Goal: Transaction & Acquisition: Purchase product/service

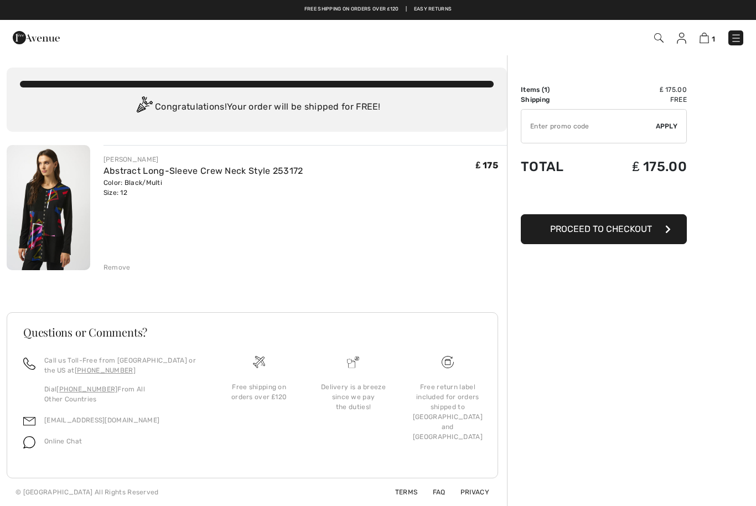
click at [589, 230] on span "Proceed to Checkout" at bounding box center [601, 229] width 102 height 11
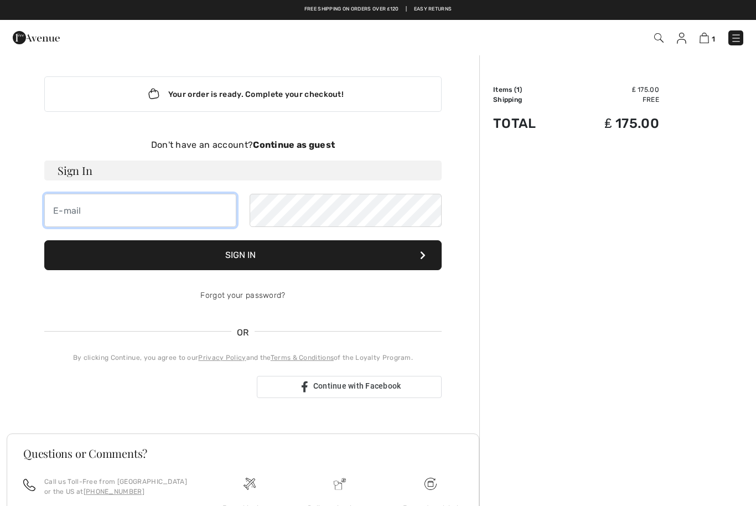
click at [70, 211] on input "email" at bounding box center [140, 210] width 192 height 33
type input "L"
type input "lizdaker@icloud.com"
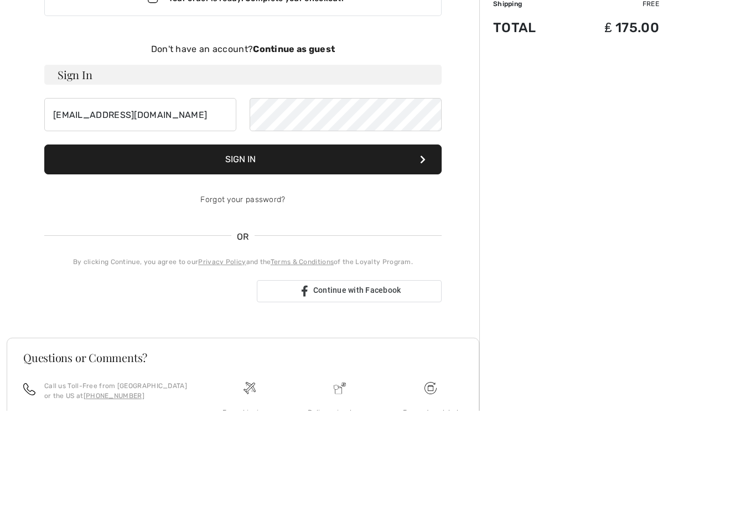
click at [207, 240] on button "Sign In" at bounding box center [242, 255] width 397 height 30
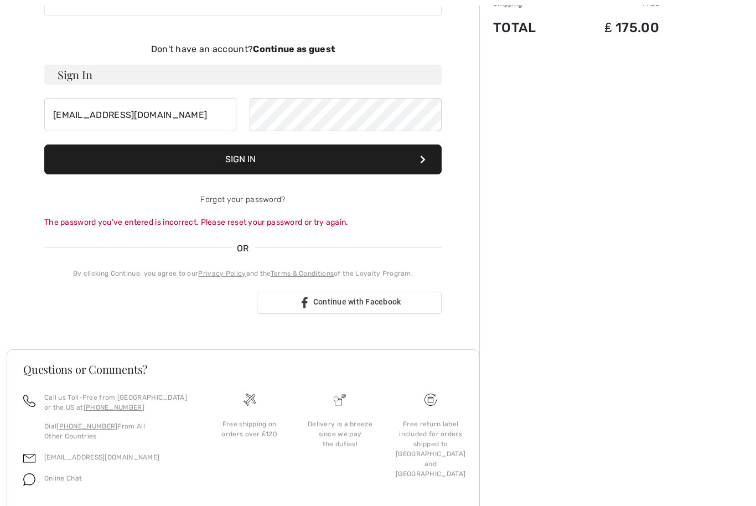
click at [316, 304] on span "Continue with Facebook" at bounding box center [357, 301] width 88 height 9
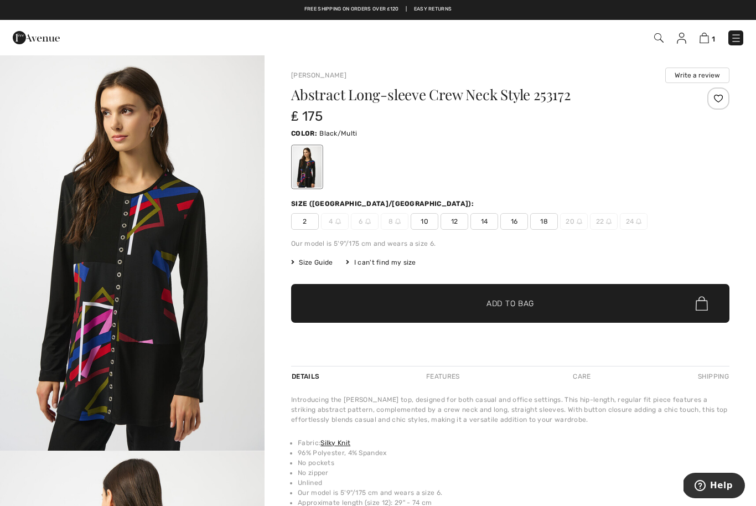
click at [678, 37] on img at bounding box center [681, 38] width 9 height 11
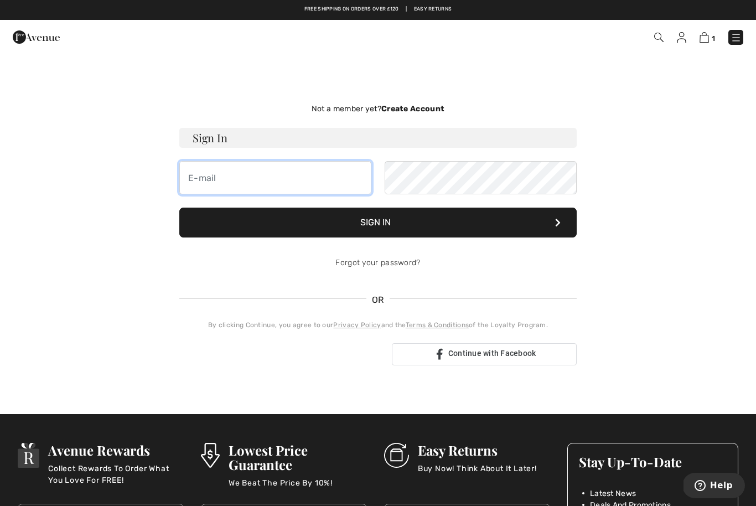
click at [320, 182] on input "email" at bounding box center [275, 177] width 192 height 33
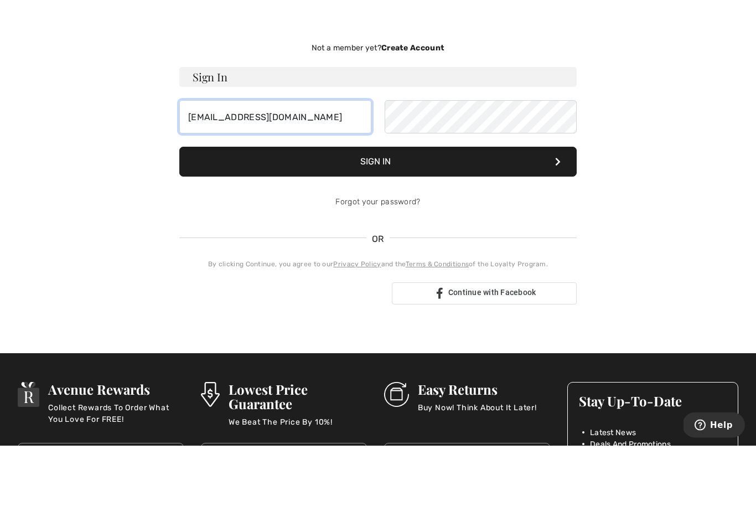
type input "liizdaker@icloud.com"
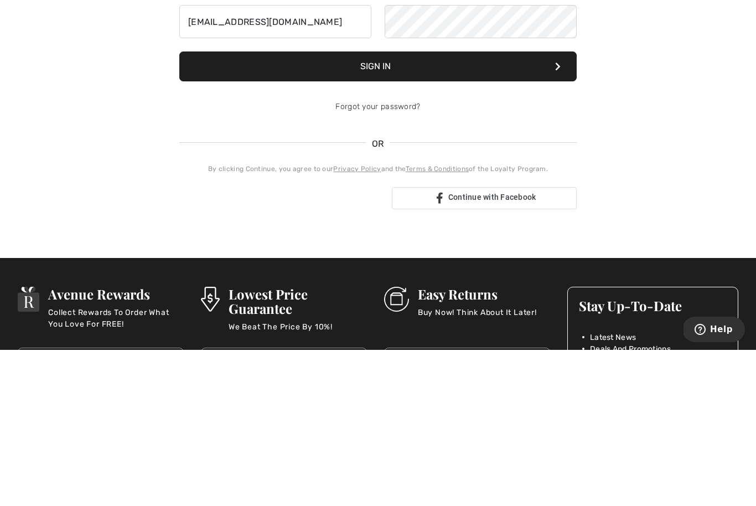
click at [365, 258] on link "Forgot your password?" at bounding box center [377, 262] width 85 height 9
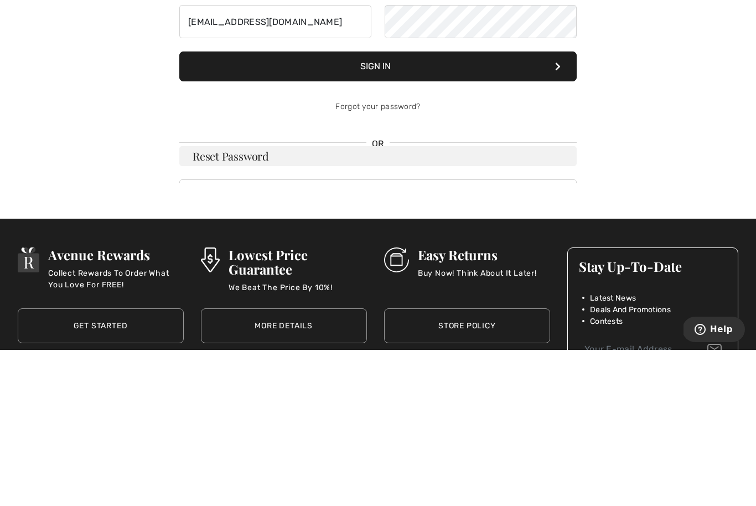
scroll to position [156, 0]
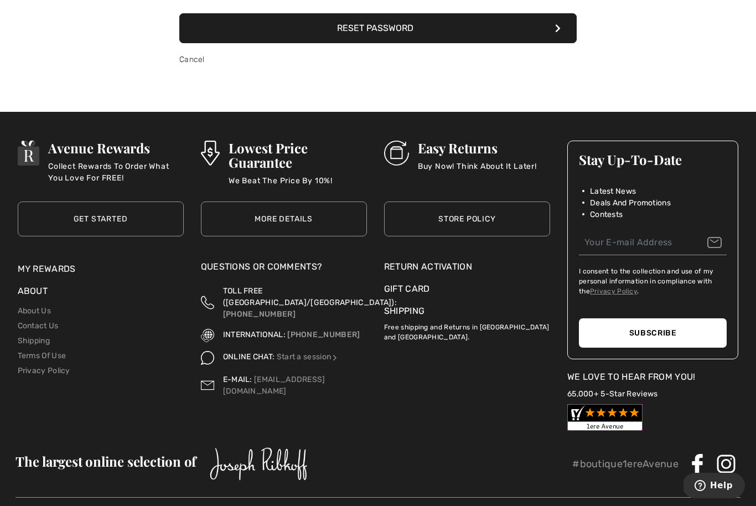
click at [289, 25] on button "Reset Password" at bounding box center [377, 28] width 397 height 30
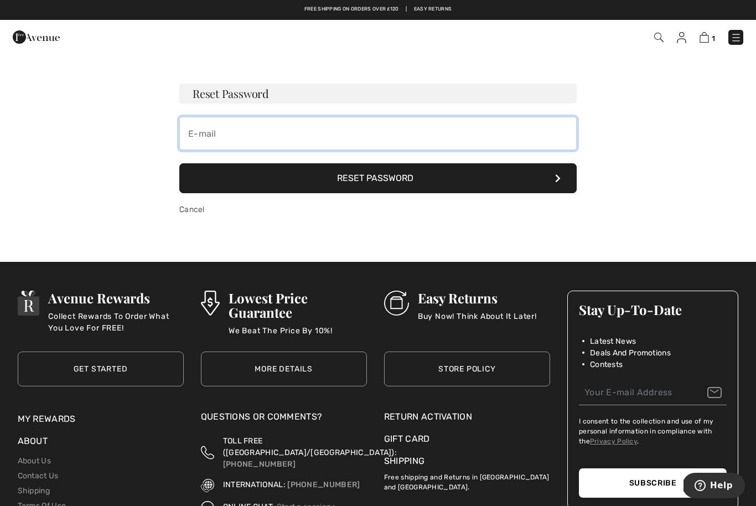
click at [204, 133] on input "email" at bounding box center [377, 133] width 397 height 33
type input "[EMAIL_ADDRESS][DOMAIN_NAME]"
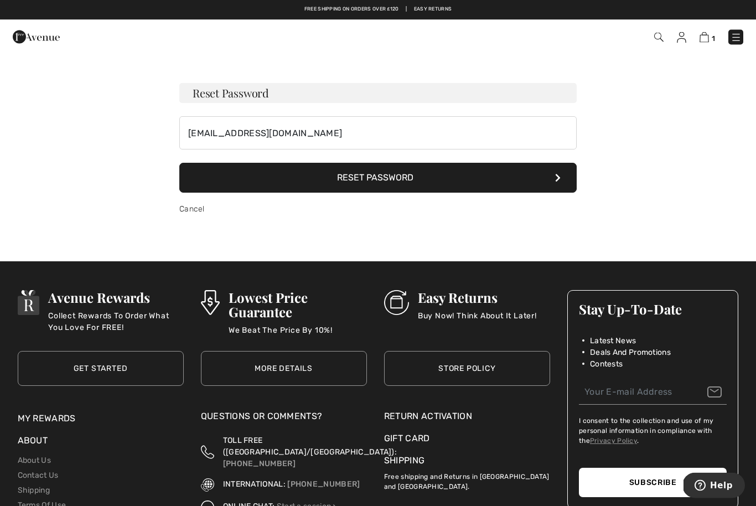
click at [328, 184] on button "Reset Password" at bounding box center [377, 178] width 397 height 30
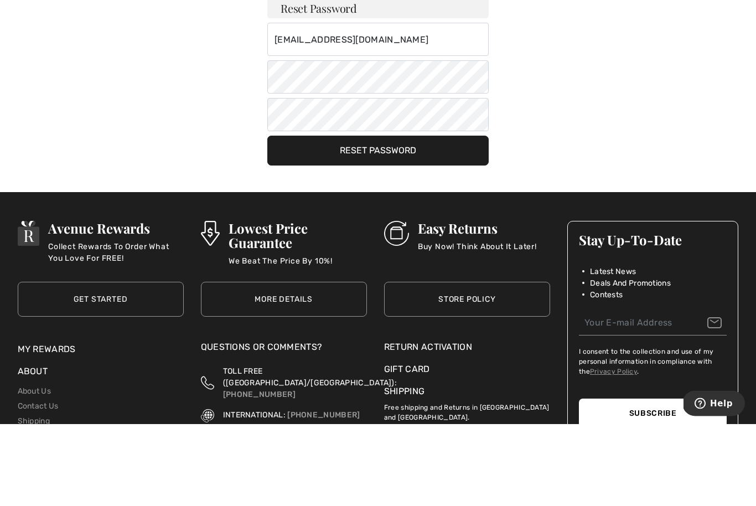
click at [310, 218] on button "Reset Password" at bounding box center [377, 233] width 221 height 30
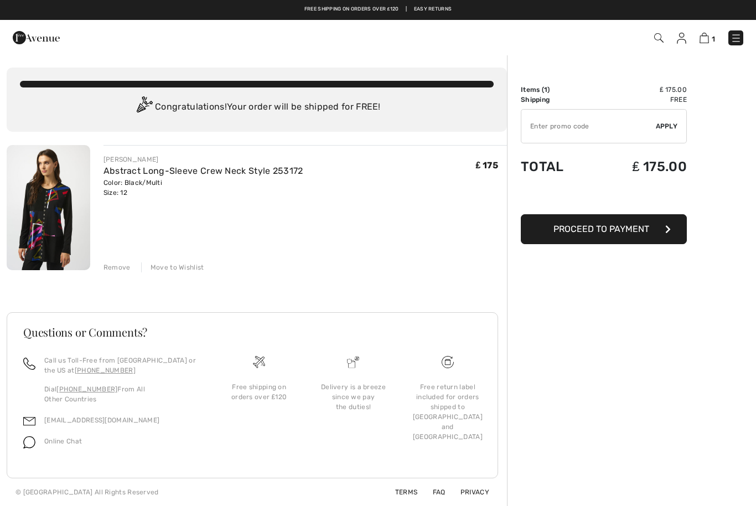
click at [544, 125] on input "TEXT" at bounding box center [588, 126] width 134 height 33
type input "NEW15"
click at [663, 123] on span "Apply" at bounding box center [667, 126] width 22 height 10
click at [562, 231] on span "Proceed to Payment" at bounding box center [601, 229] width 96 height 11
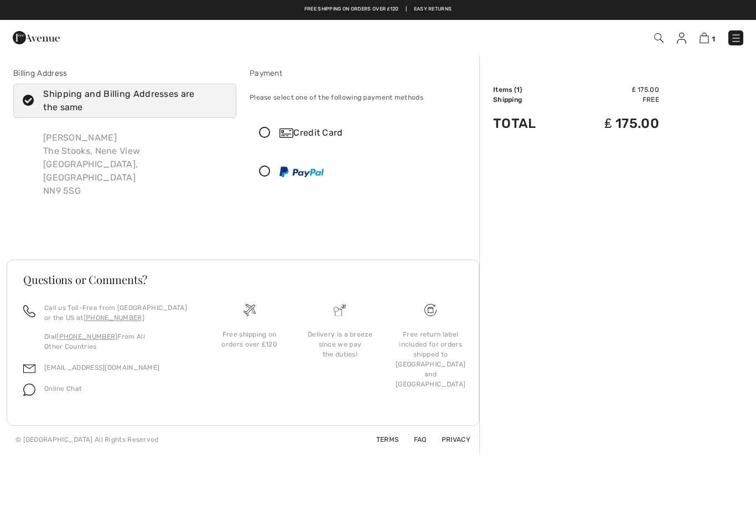
click at [261, 127] on icon at bounding box center [264, 133] width 29 height 12
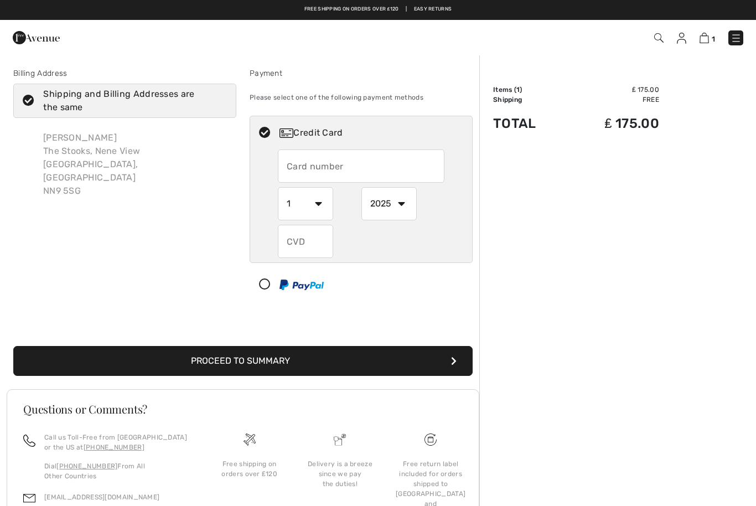
click at [308, 160] on input "text" at bounding box center [361, 165] width 167 height 33
type input "341275995721004"
click at [301, 203] on select "1 2 3 4 5 6 7 8 9 10 11 12" at bounding box center [305, 203] width 55 height 33
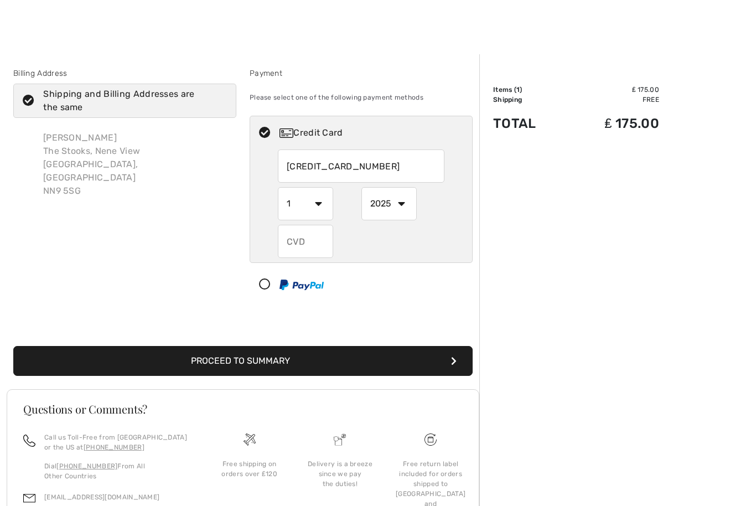
scroll to position [77, 0]
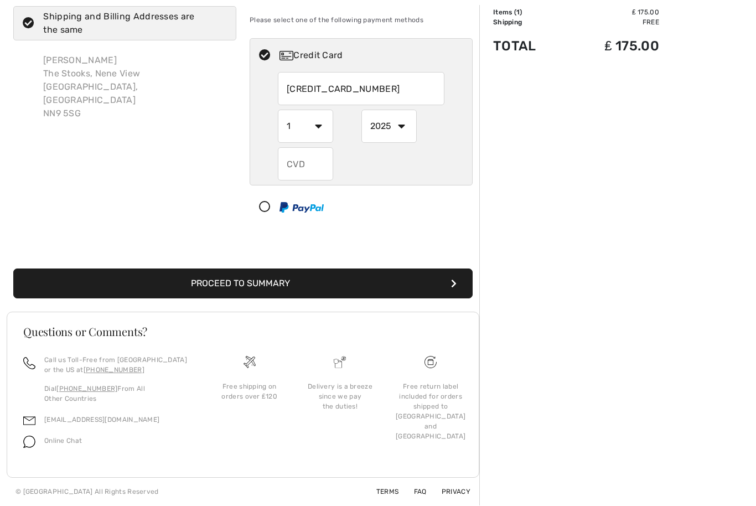
select select "12"
click at [387, 136] on select "2025 2026 2027 2028 2029 2030 2031 2032 2033 2034 2035" at bounding box center [388, 126] width 55 height 33
select select "2028"
click at [292, 167] on input "text" at bounding box center [305, 164] width 55 height 33
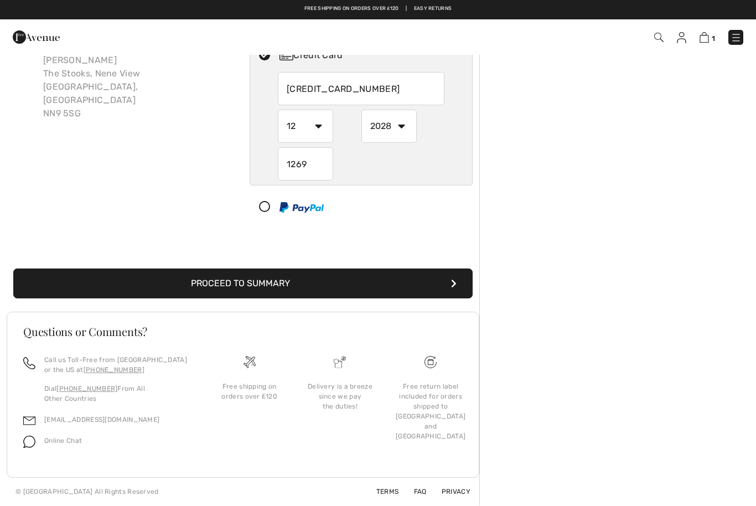
type input "1269"
click at [132, 277] on button "Proceed to Summary" at bounding box center [242, 284] width 459 height 30
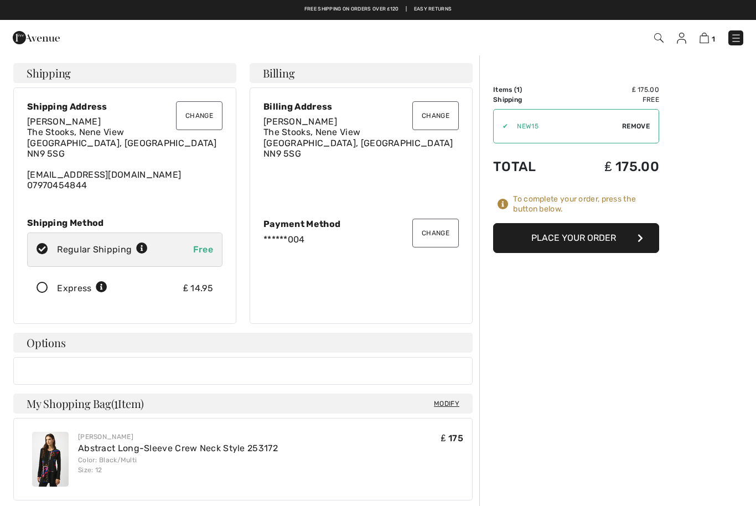
click at [542, 241] on button "Place Your Order" at bounding box center [576, 238] width 166 height 30
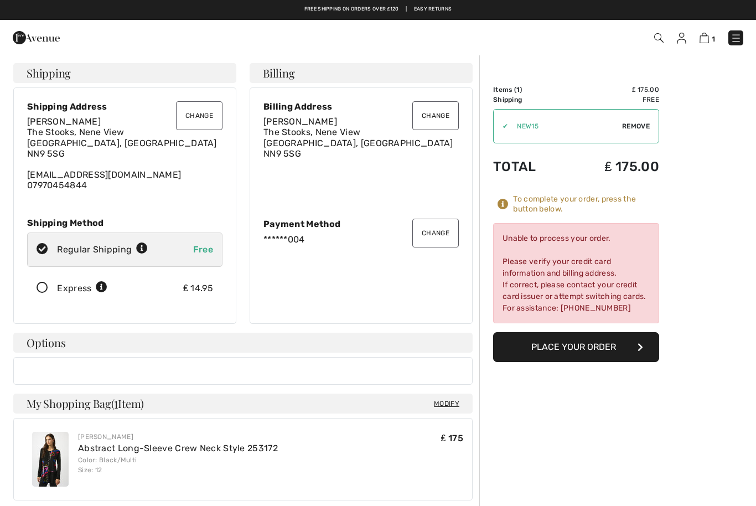
click at [429, 229] on button "Change" at bounding box center [435, 233] width 46 height 29
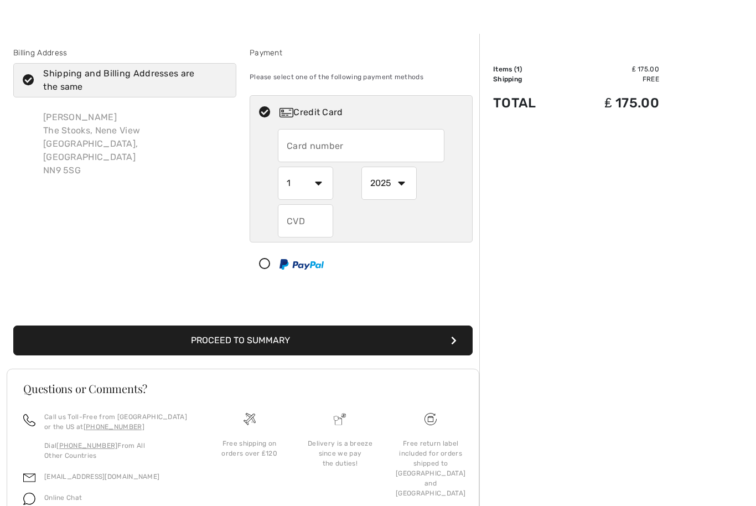
click at [297, 147] on input "text" at bounding box center [361, 145] width 167 height 33
radio input "true"
type input "5373700609081917"
click at [313, 183] on select "1 2 3 4 5 6 7 8 9 10 11 12" at bounding box center [305, 183] width 55 height 33
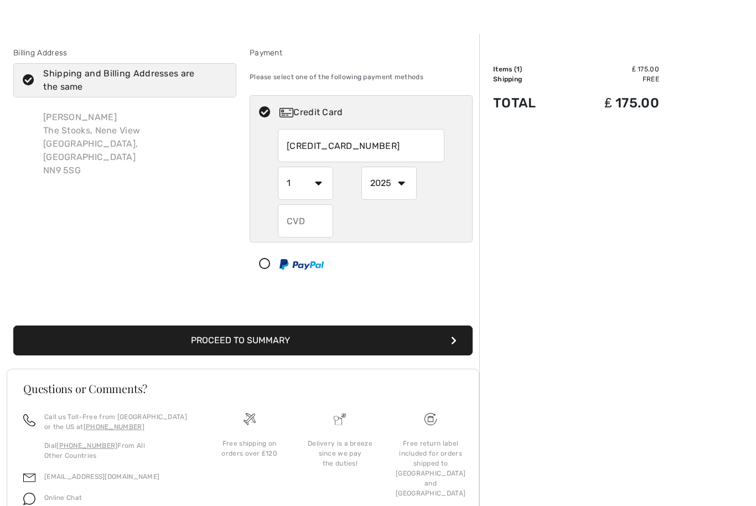
radio input "true"
select select "8"
click at [389, 186] on select "2025 2026 2027 2028 2029 2030 2031 2032 2033 2034 2035" at bounding box center [388, 183] width 55 height 33
radio input "true"
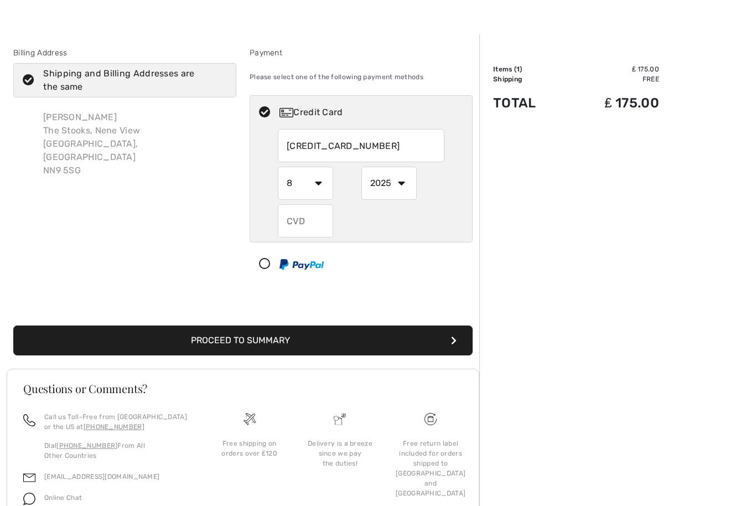
select select "2027"
click at [295, 220] on input "text" at bounding box center [305, 220] width 55 height 33
radio input "true"
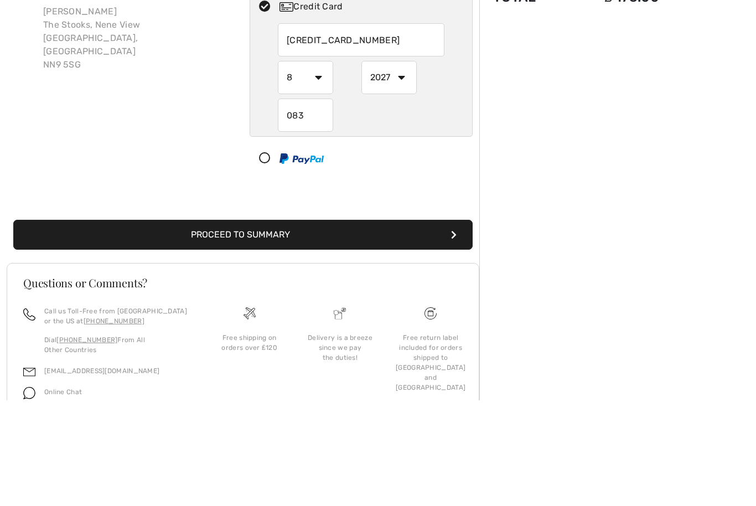
scroll to position [77, 0]
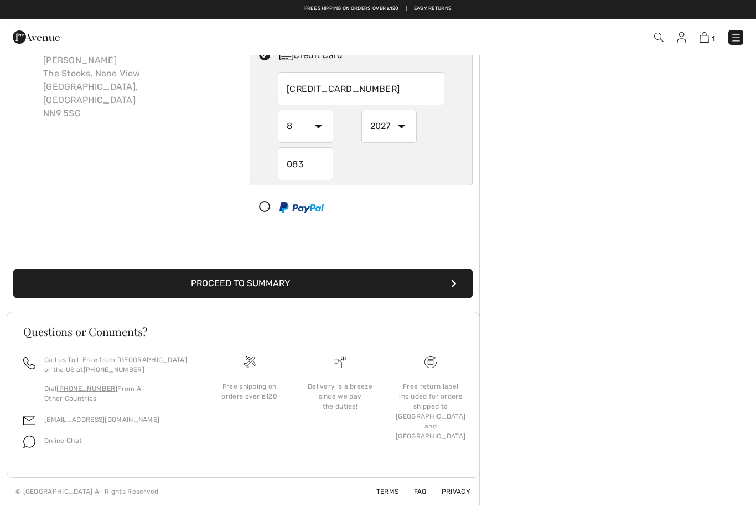
type input "083"
click at [235, 281] on button "Proceed to Summary" at bounding box center [242, 284] width 459 height 30
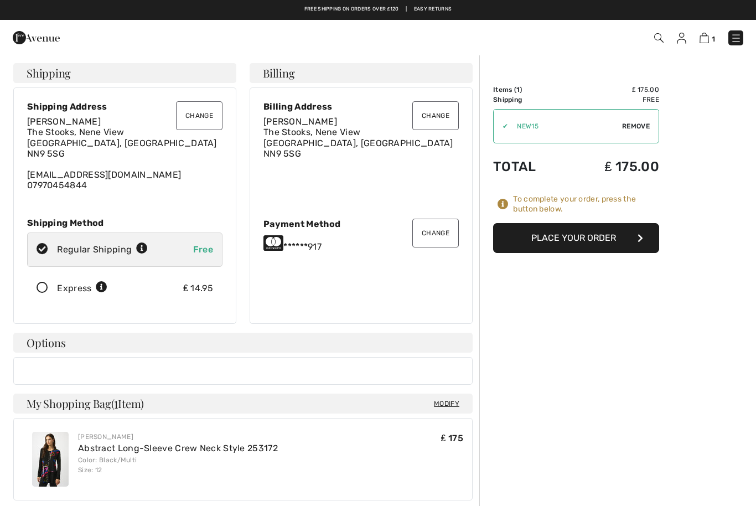
click at [554, 241] on button "Place Your Order" at bounding box center [576, 238] width 166 height 30
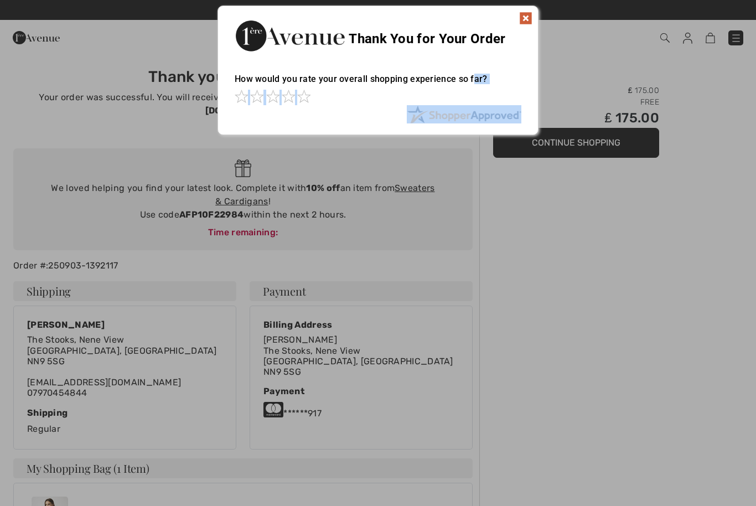
click at [79, 147] on div at bounding box center [378, 253] width 756 height 506
click at [527, 16] on img at bounding box center [525, 18] width 13 height 13
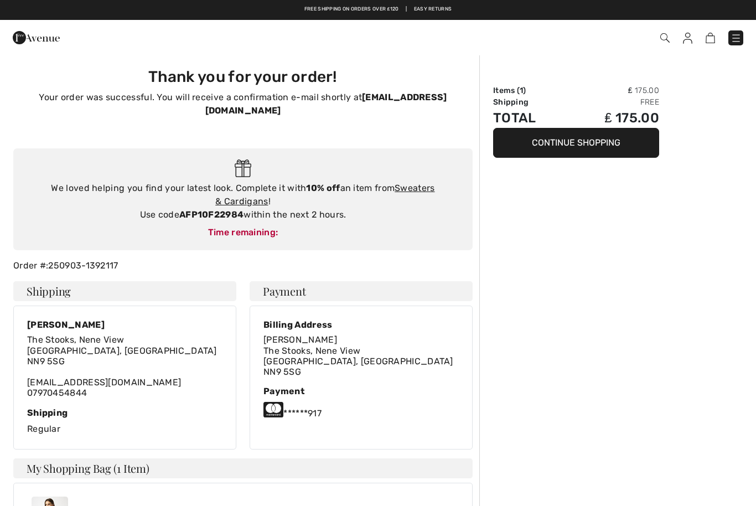
click at [416, 183] on link "Sweaters & Cardigans" at bounding box center [324, 195] width 219 height 24
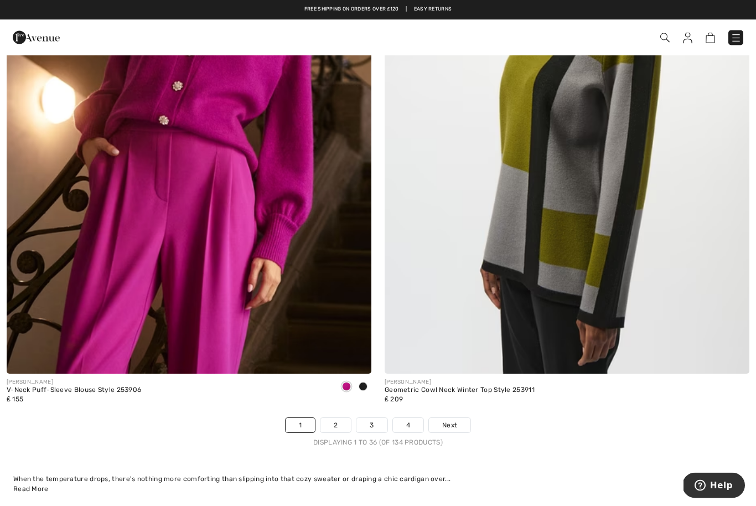
scroll to position [10587, 0]
click at [331, 418] on link "2" at bounding box center [335, 425] width 30 height 14
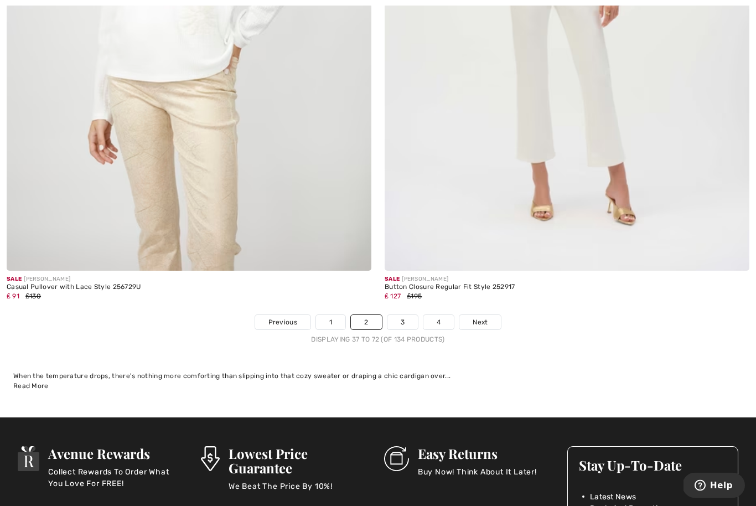
scroll to position [10710, 0]
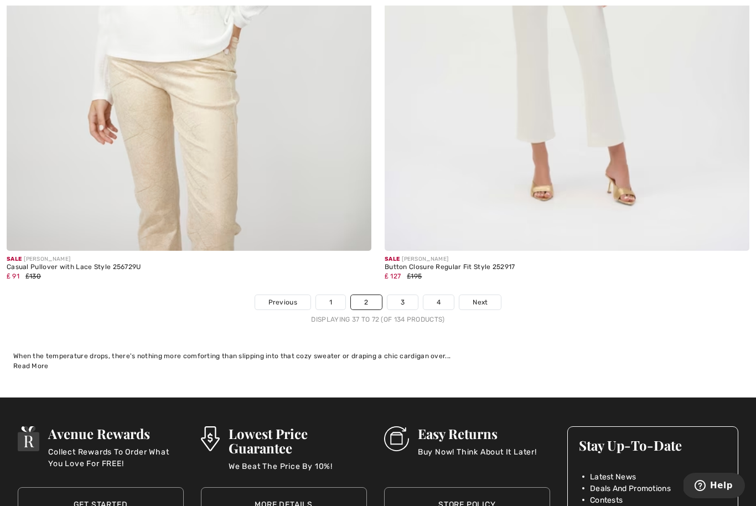
click at [333, 300] on link "1" at bounding box center [330, 302] width 29 height 14
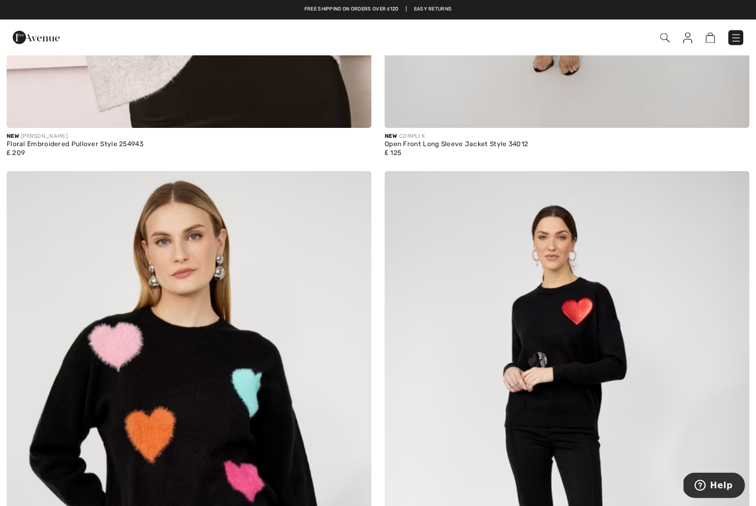
scroll to position [2799, 0]
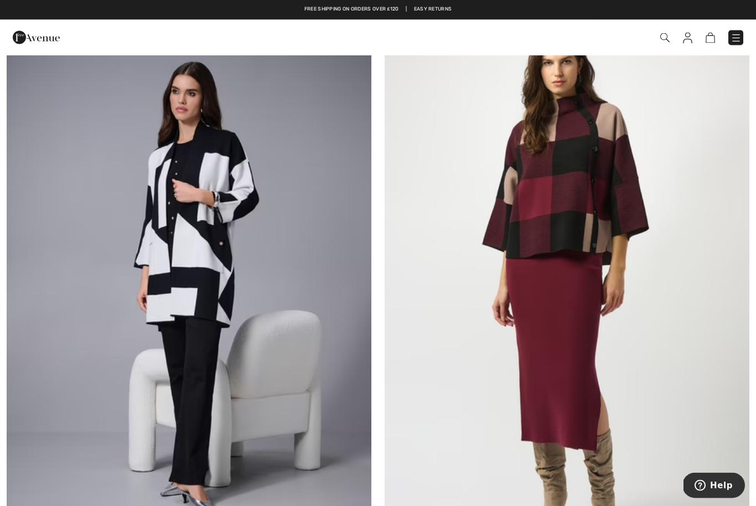
scroll to position [3055, 0]
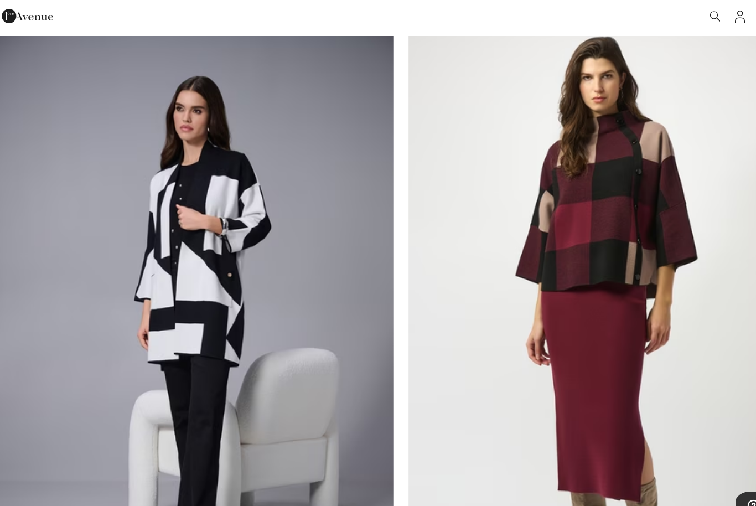
click at [167, 321] on img at bounding box center [189, 314] width 365 height 547
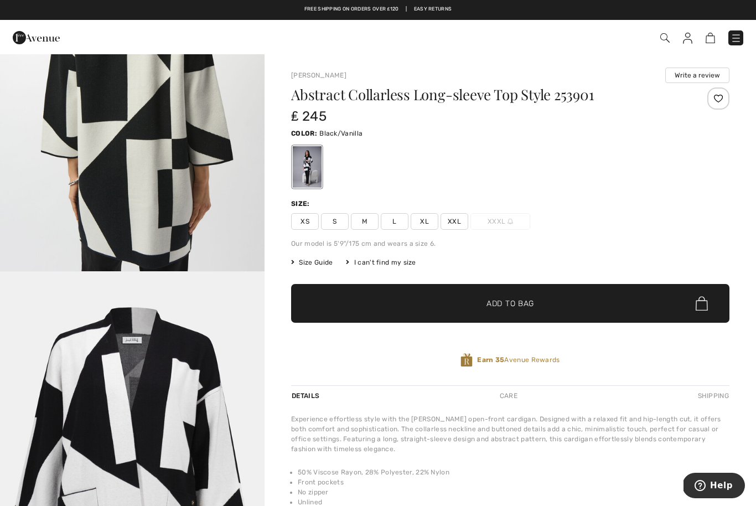
scroll to position [1768, 0]
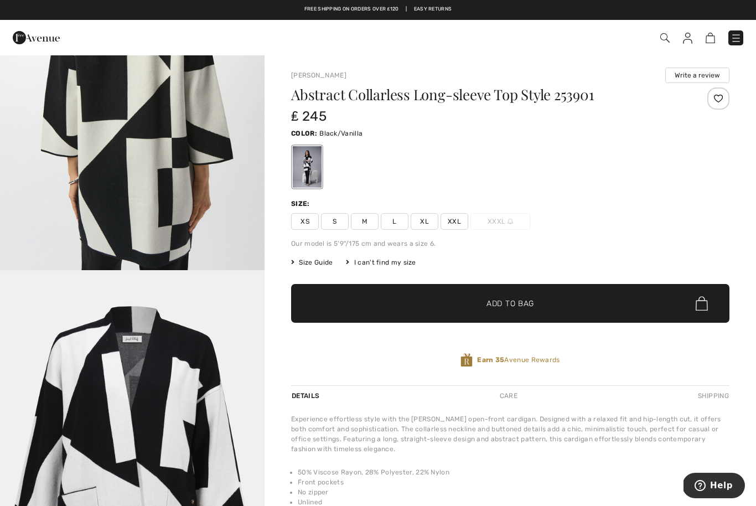
click at [297, 267] on span "Size Guide" at bounding box center [311, 262] width 41 height 10
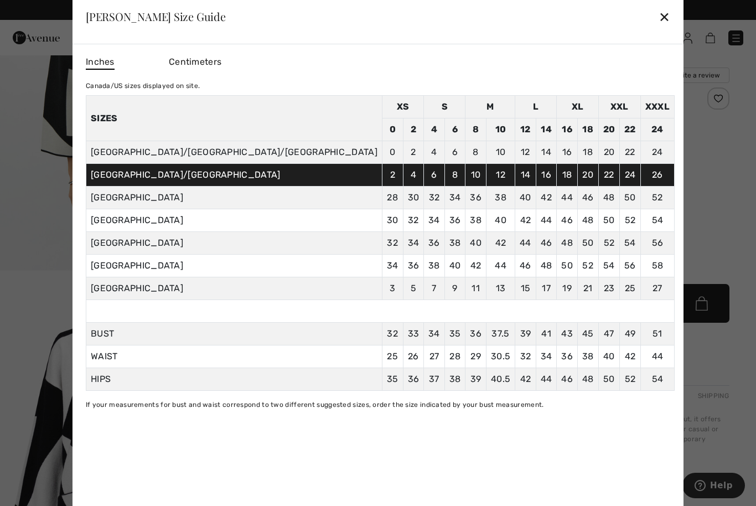
click at [658, 16] on div "✕" at bounding box center [664, 16] width 12 height 23
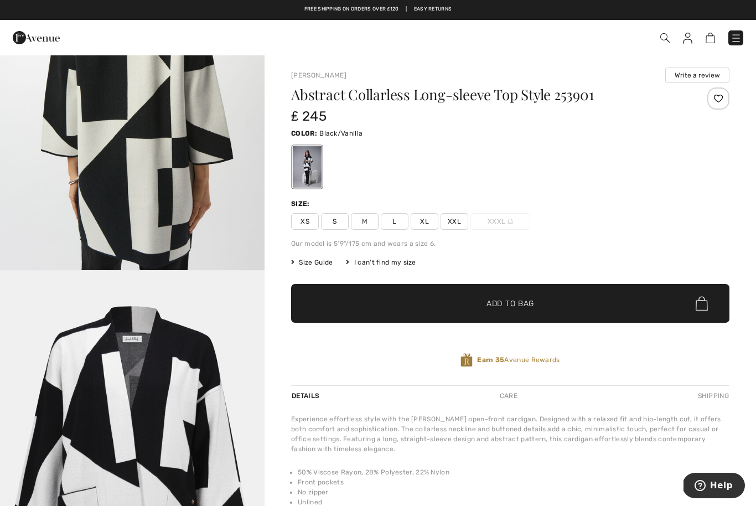
click at [397, 224] on span "L" at bounding box center [395, 221] width 28 height 17
click at [401, 300] on span "✔ Added to Bag Add to Bag" at bounding box center [510, 303] width 438 height 39
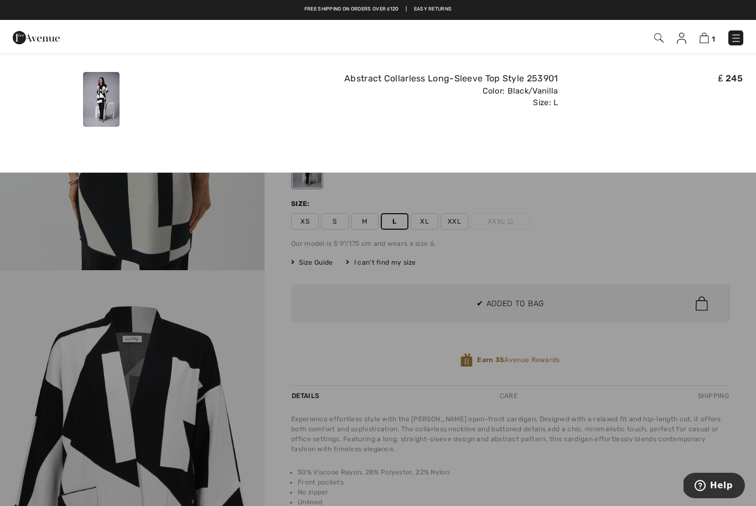
scroll to position [0, 0]
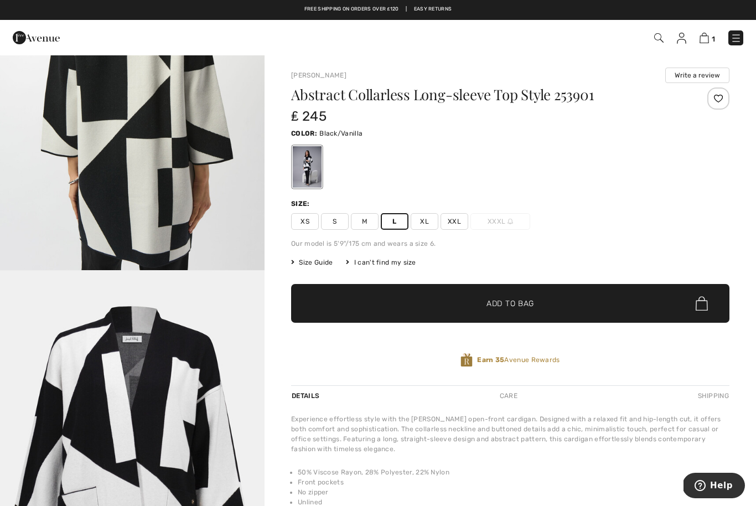
click at [701, 41] on img at bounding box center [703, 38] width 9 height 11
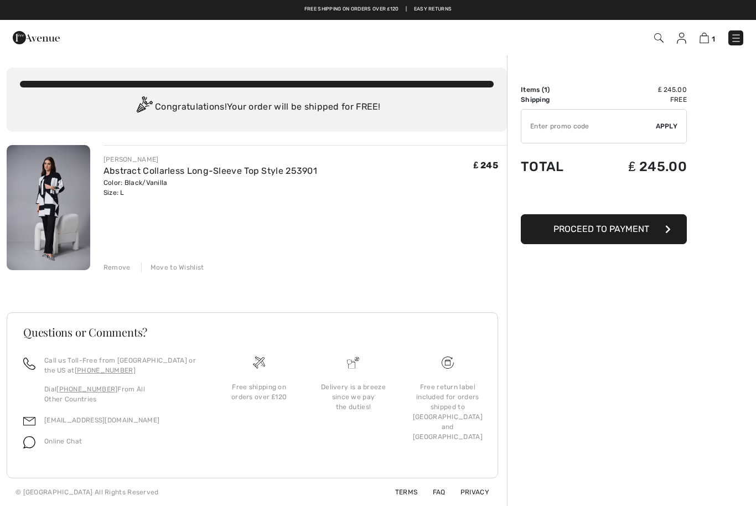
click at [554, 125] on input "TEXT" at bounding box center [588, 126] width 134 height 33
paste input "AFP10F22984"
type input "AFP10F22984"
click at [665, 119] on div "✔ Apply Remove" at bounding box center [604, 126] width 166 height 34
click at [666, 121] on div "✔ Apply Remove" at bounding box center [604, 126] width 166 height 34
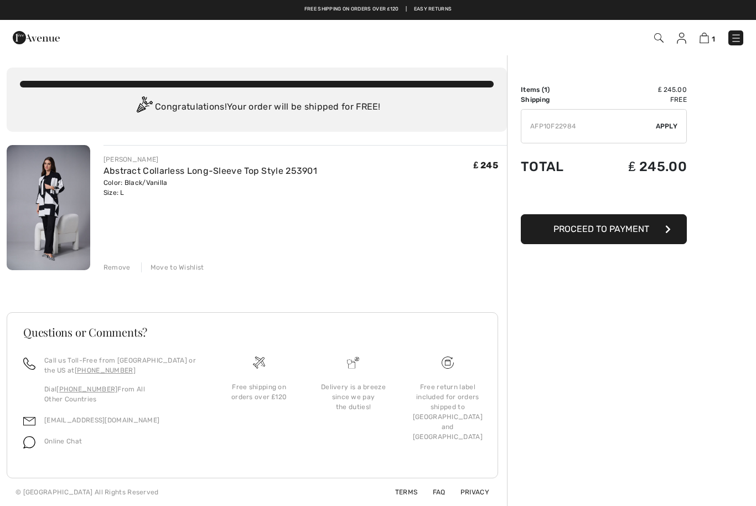
click at [661, 128] on span "Apply" at bounding box center [667, 126] width 22 height 10
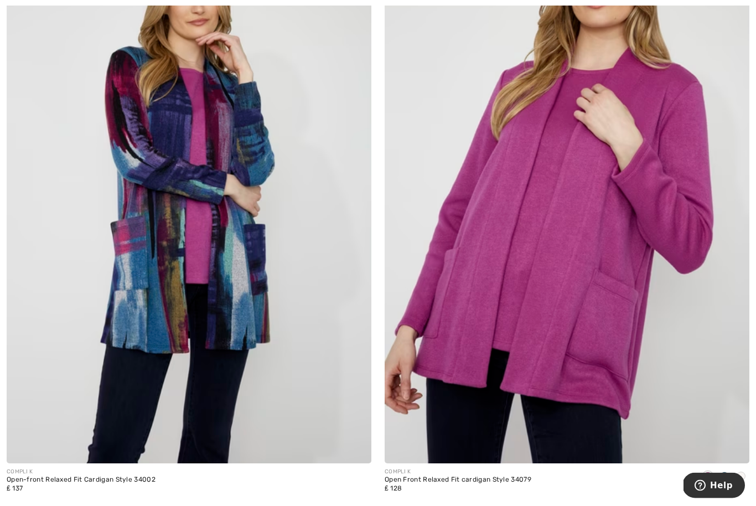
scroll to position [8726, 0]
click at [141, 291] on img at bounding box center [189, 189] width 365 height 547
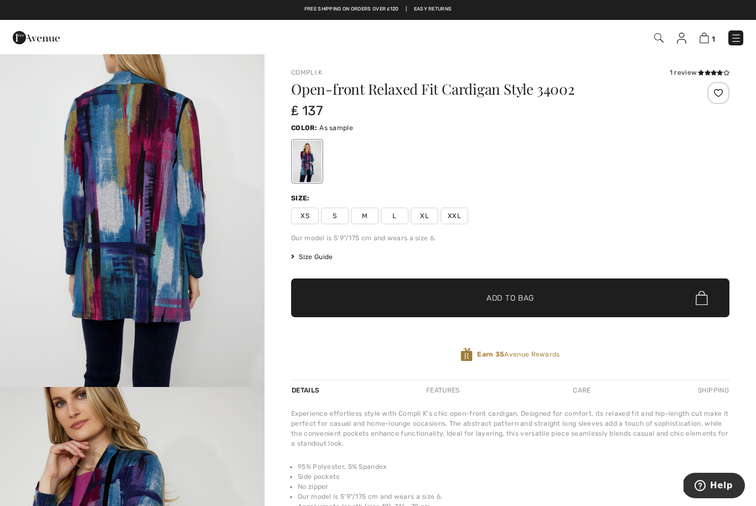
scroll to position [1253, 0]
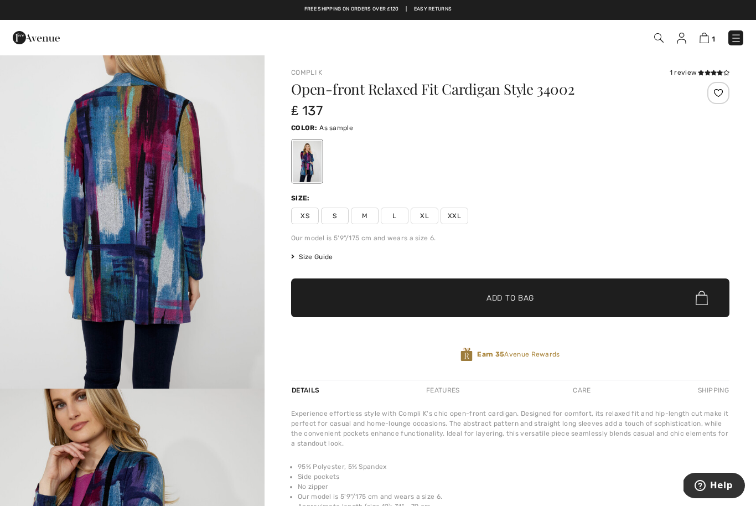
click at [312, 258] on span "Size Guide" at bounding box center [311, 257] width 41 height 10
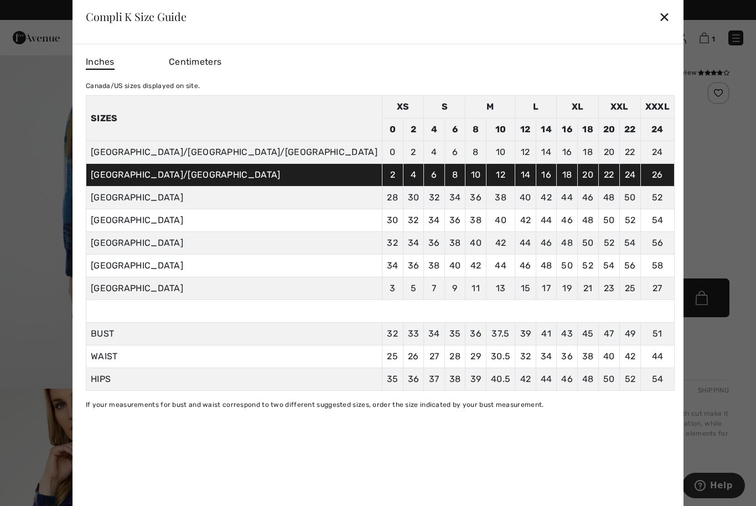
click at [631, 217] on div at bounding box center [378, 253] width 756 height 506
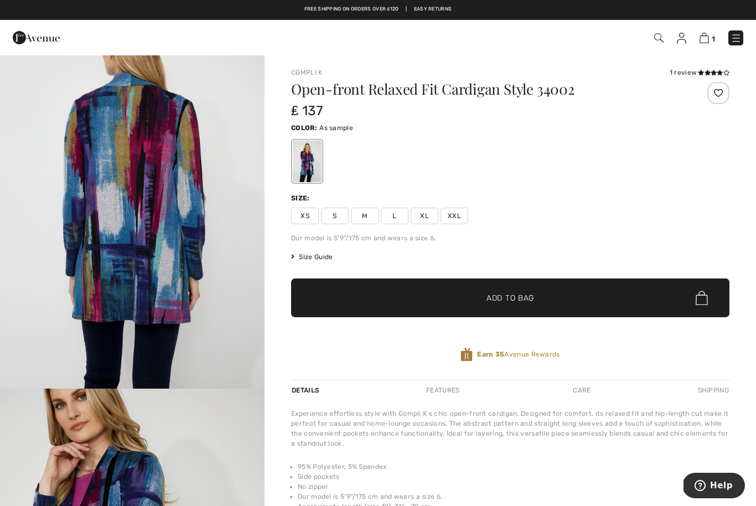
click at [401, 222] on span "L" at bounding box center [395, 215] width 28 height 17
click at [473, 306] on span "✔ Added to Bag Add to Bag" at bounding box center [510, 297] width 438 height 39
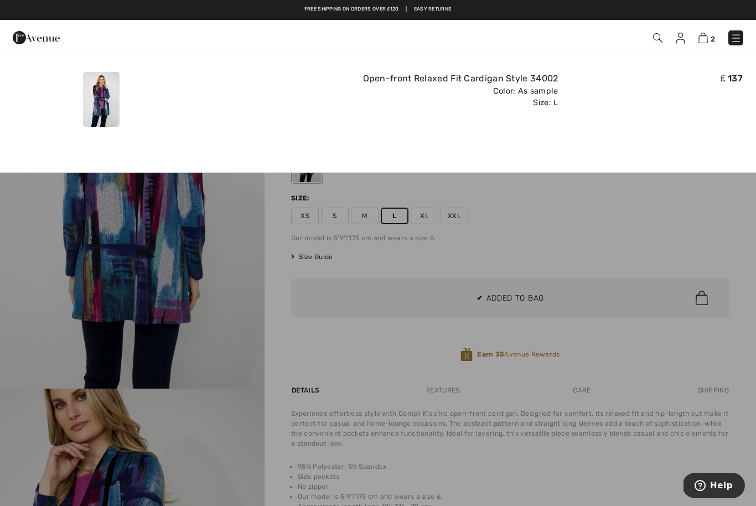
scroll to position [0, 0]
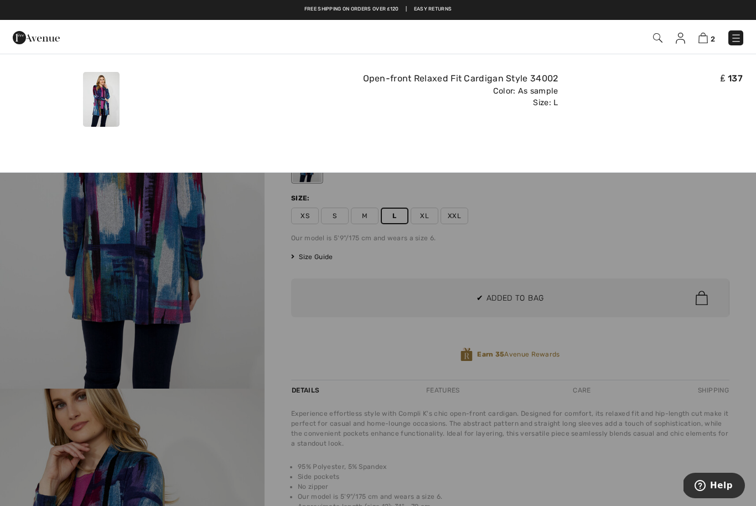
click at [707, 34] on img at bounding box center [702, 38] width 9 height 11
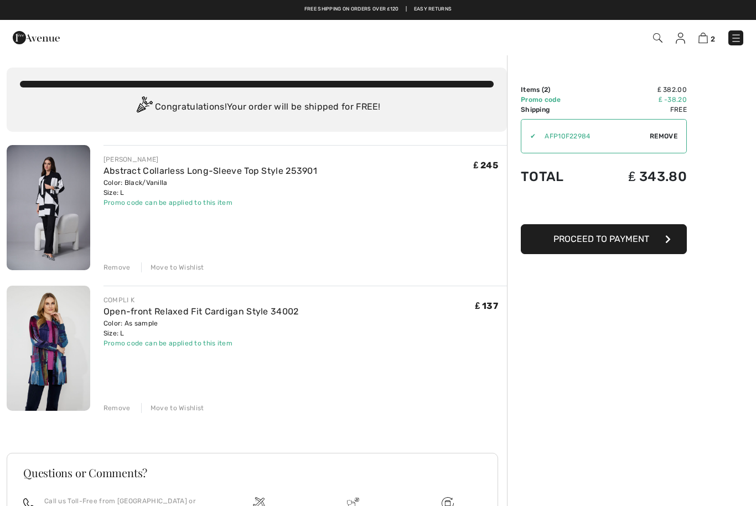
click at [111, 266] on div "Remove" at bounding box center [116, 267] width 27 height 10
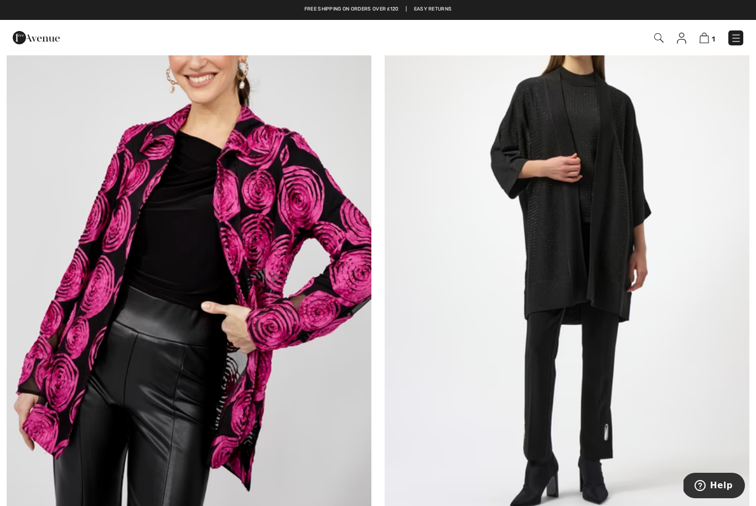
scroll to position [5011, 0]
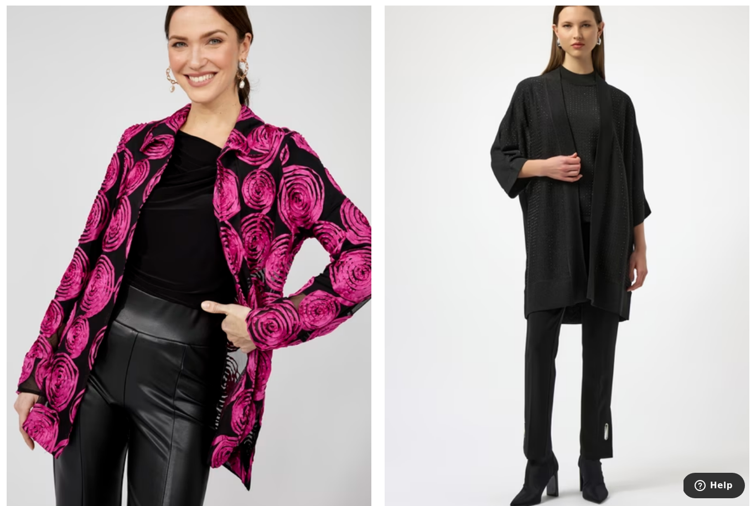
click at [144, 352] on img at bounding box center [189, 246] width 365 height 547
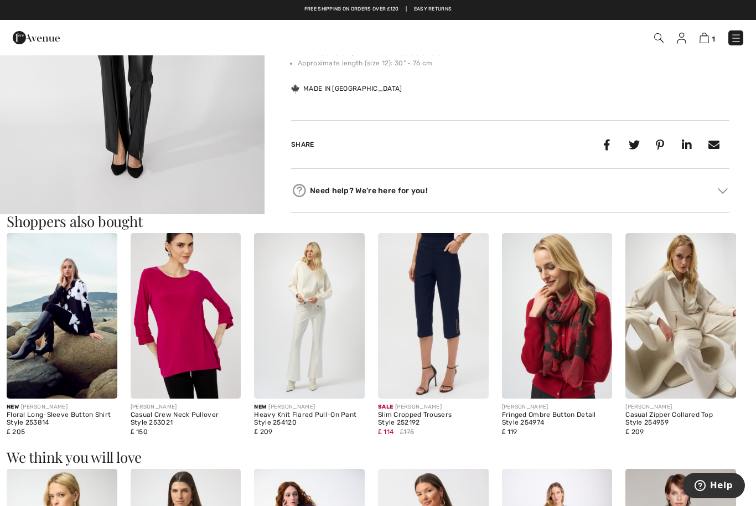
scroll to position [879, 0]
click at [62, 367] on img at bounding box center [62, 315] width 111 height 165
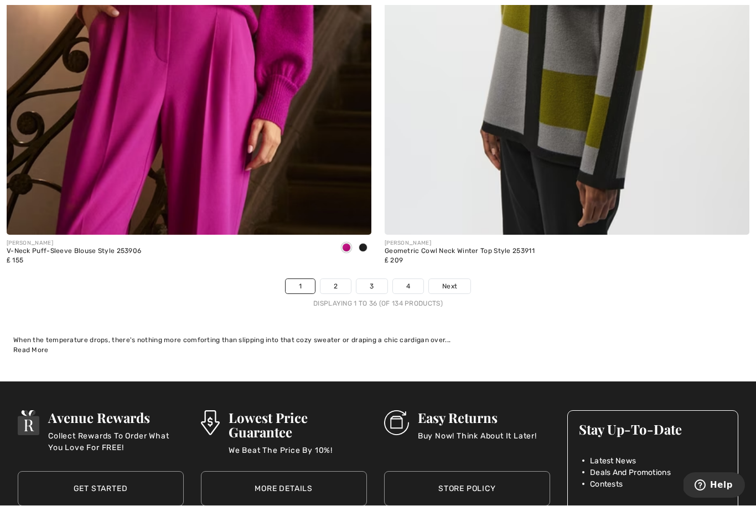
scroll to position [10726, 0]
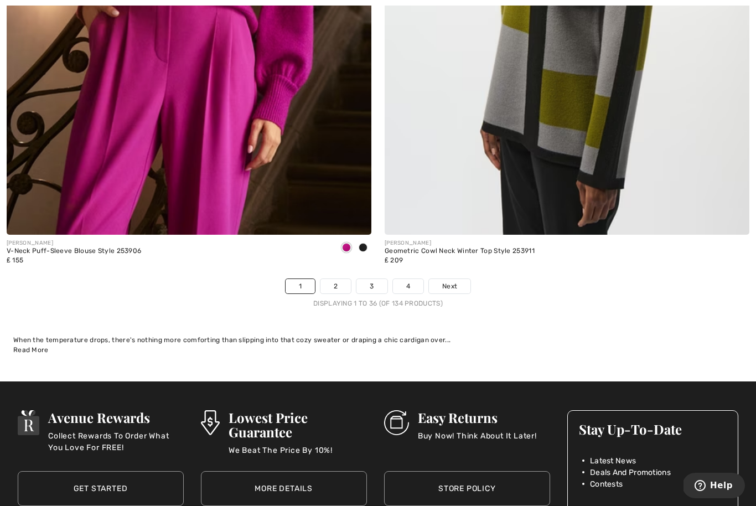
click at [373, 279] on link "3" at bounding box center [371, 286] width 30 height 14
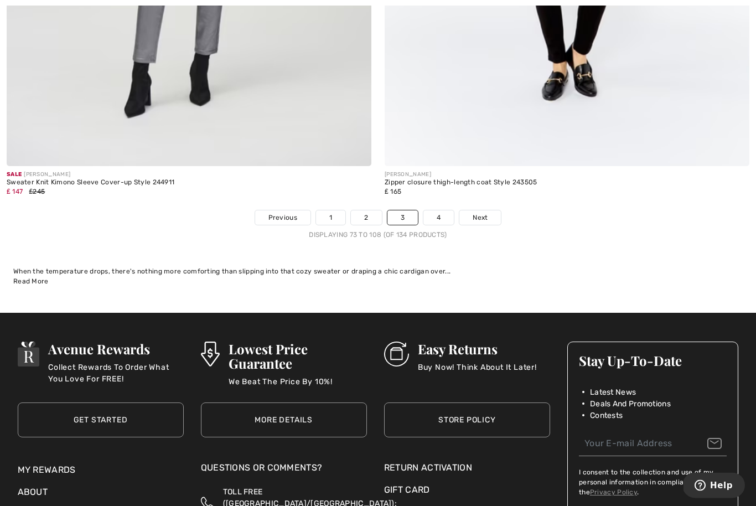
scroll to position [10800, 0]
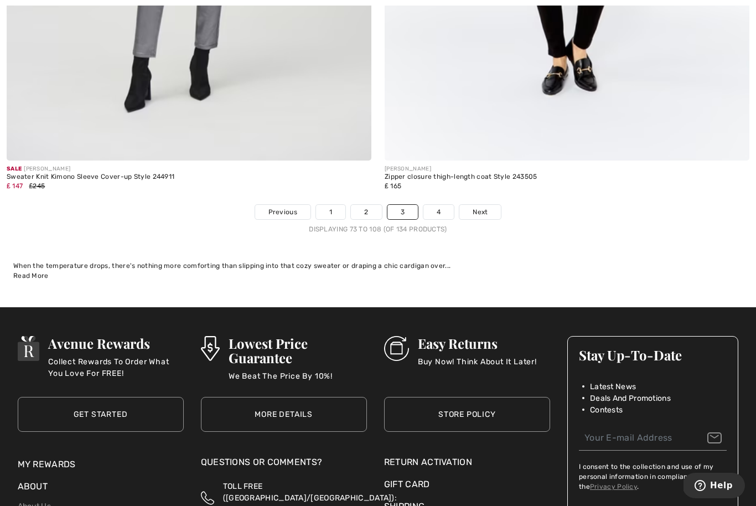
click at [442, 205] on link "4" at bounding box center [438, 212] width 30 height 14
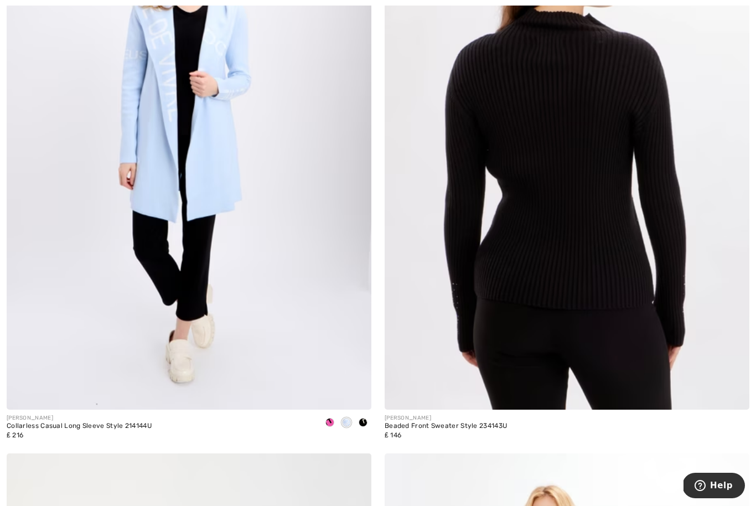
scroll to position [5144, 0]
